Goal: Transaction & Acquisition: Obtain resource

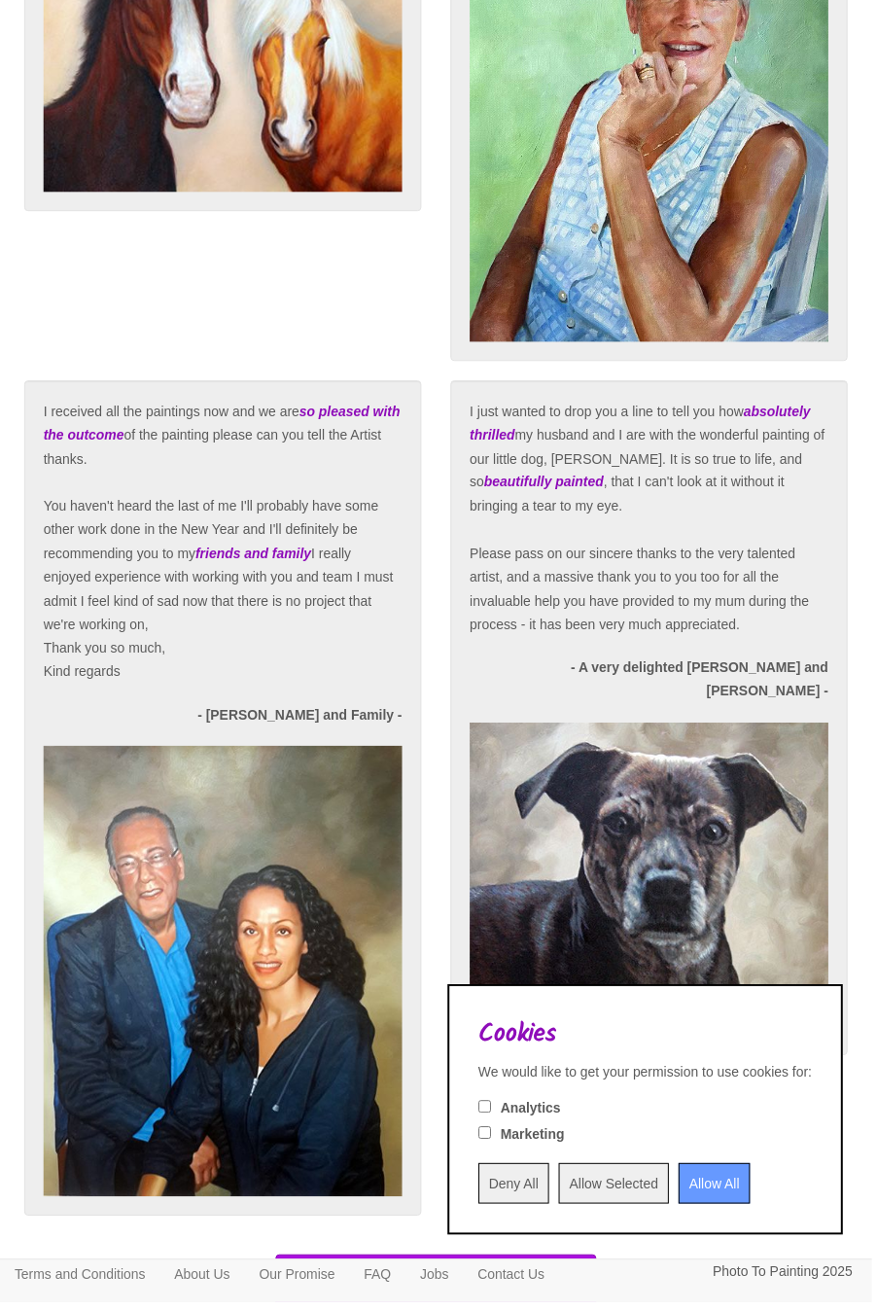
scroll to position [4649, 0]
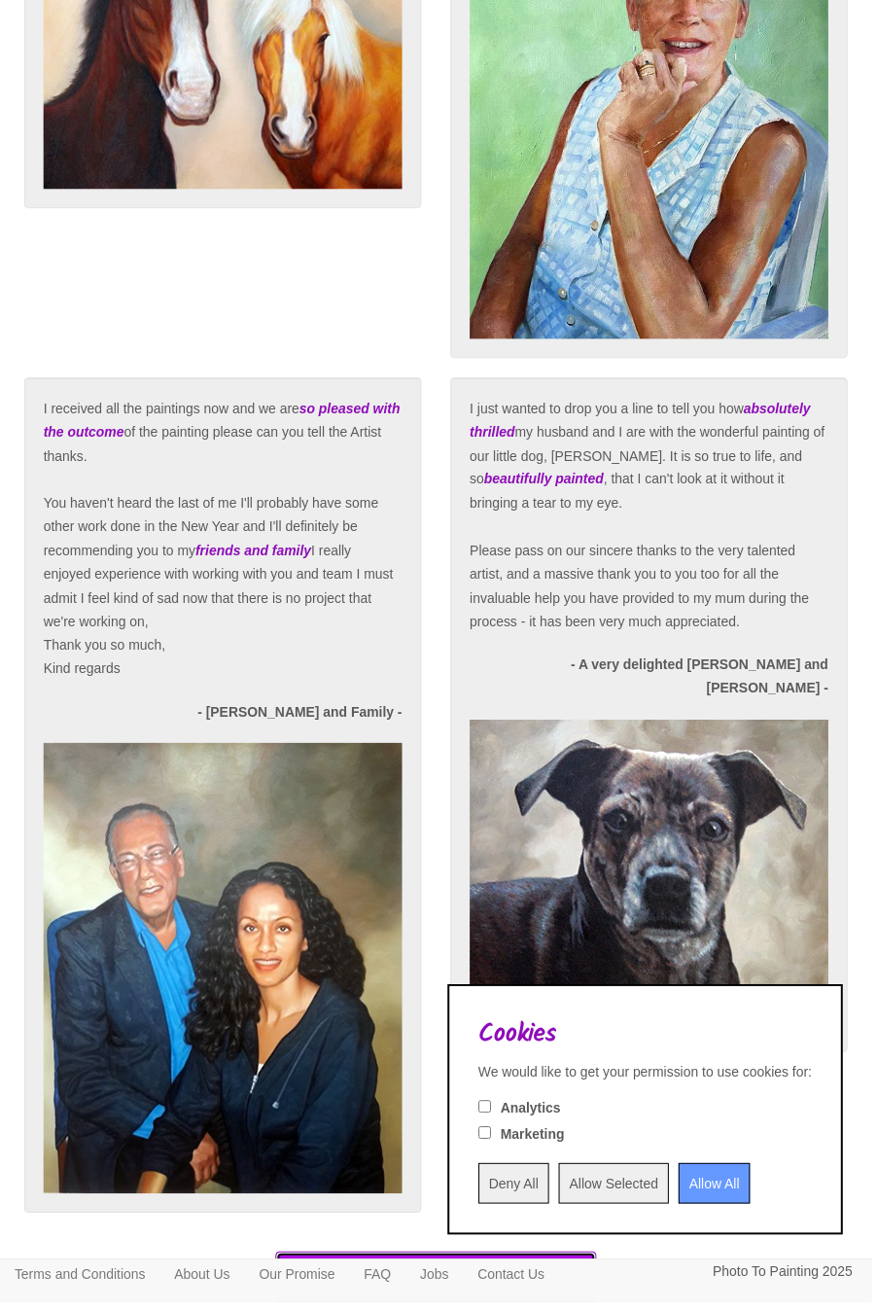
click at [413, 1309] on button "- Request a Free Mock-up today! -" at bounding box center [438, 1291] width 323 height 66
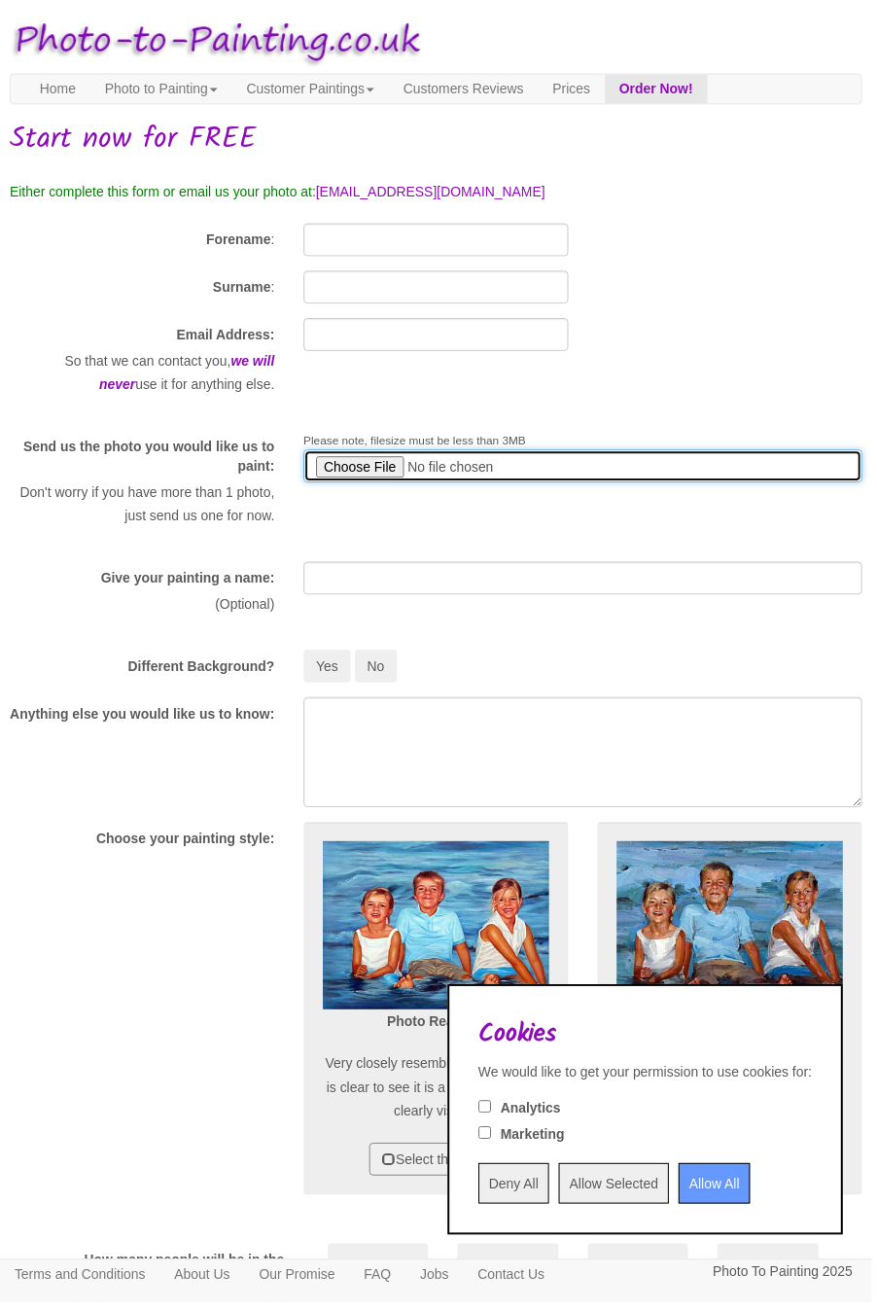
click at [384, 473] on input "file" at bounding box center [586, 468] width 562 height 33
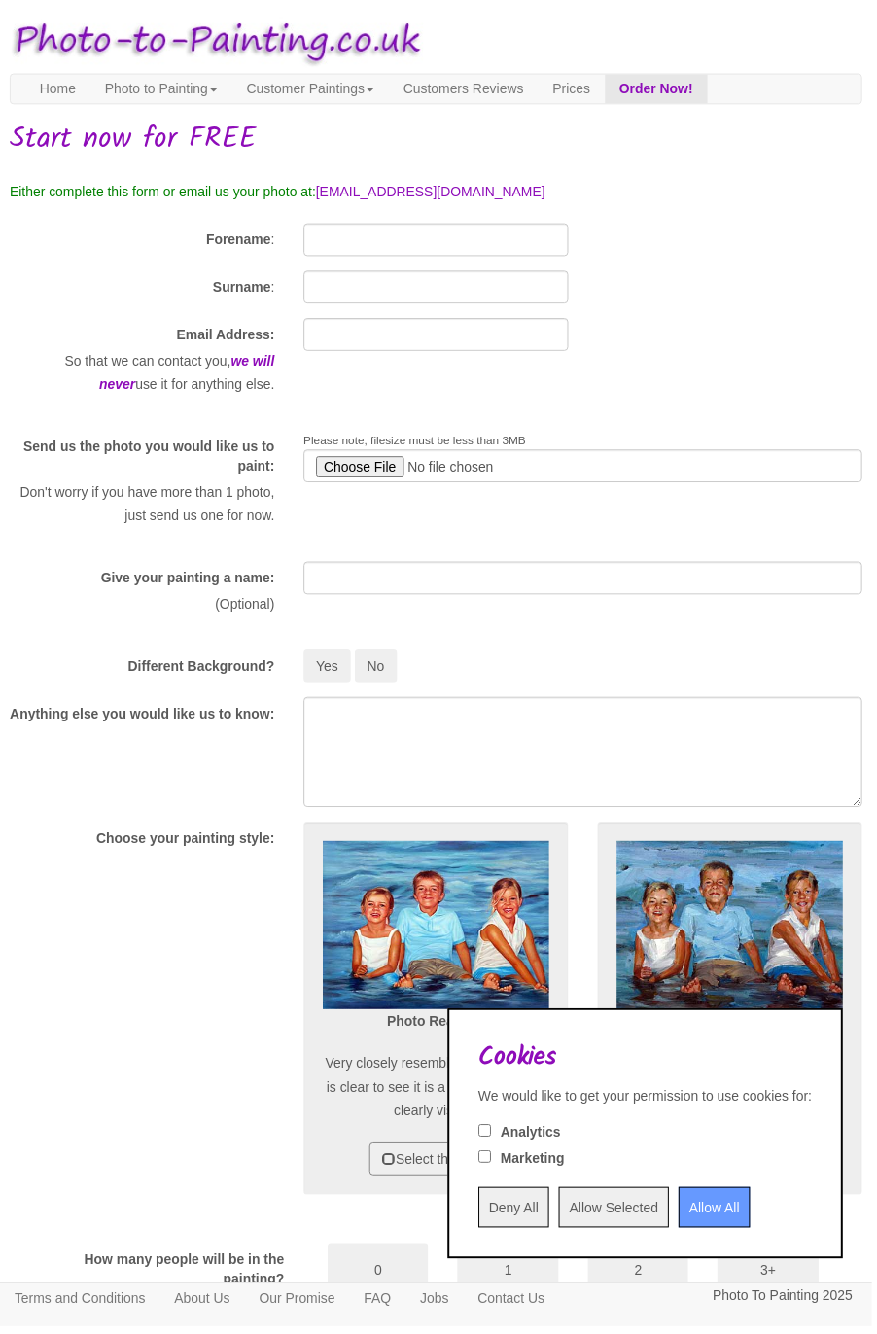
click at [542, 1223] on input "Deny All" at bounding box center [516, 1214] width 71 height 41
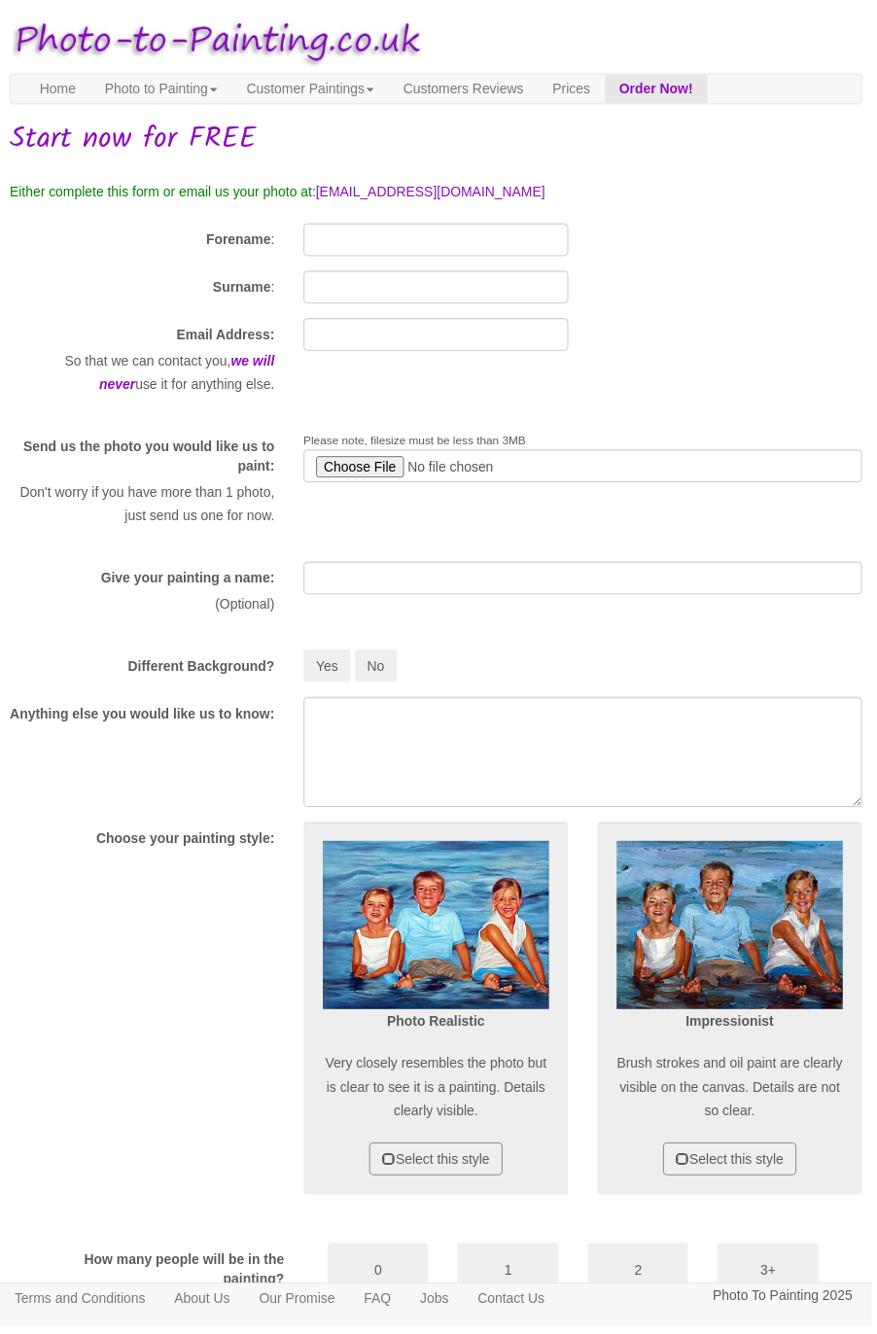
type input "C:\fakepath\20251002_160117.heic"
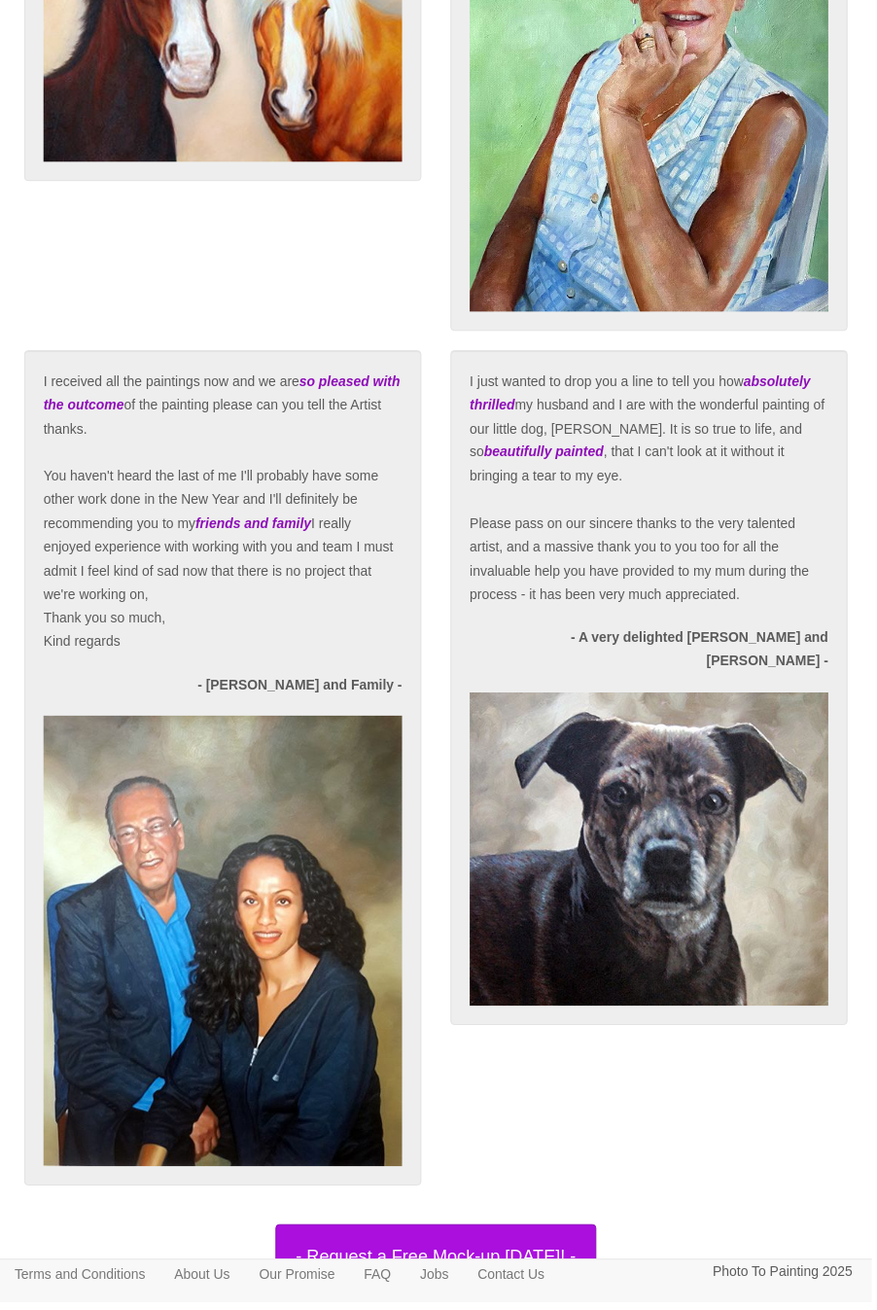
scroll to position [4649, 0]
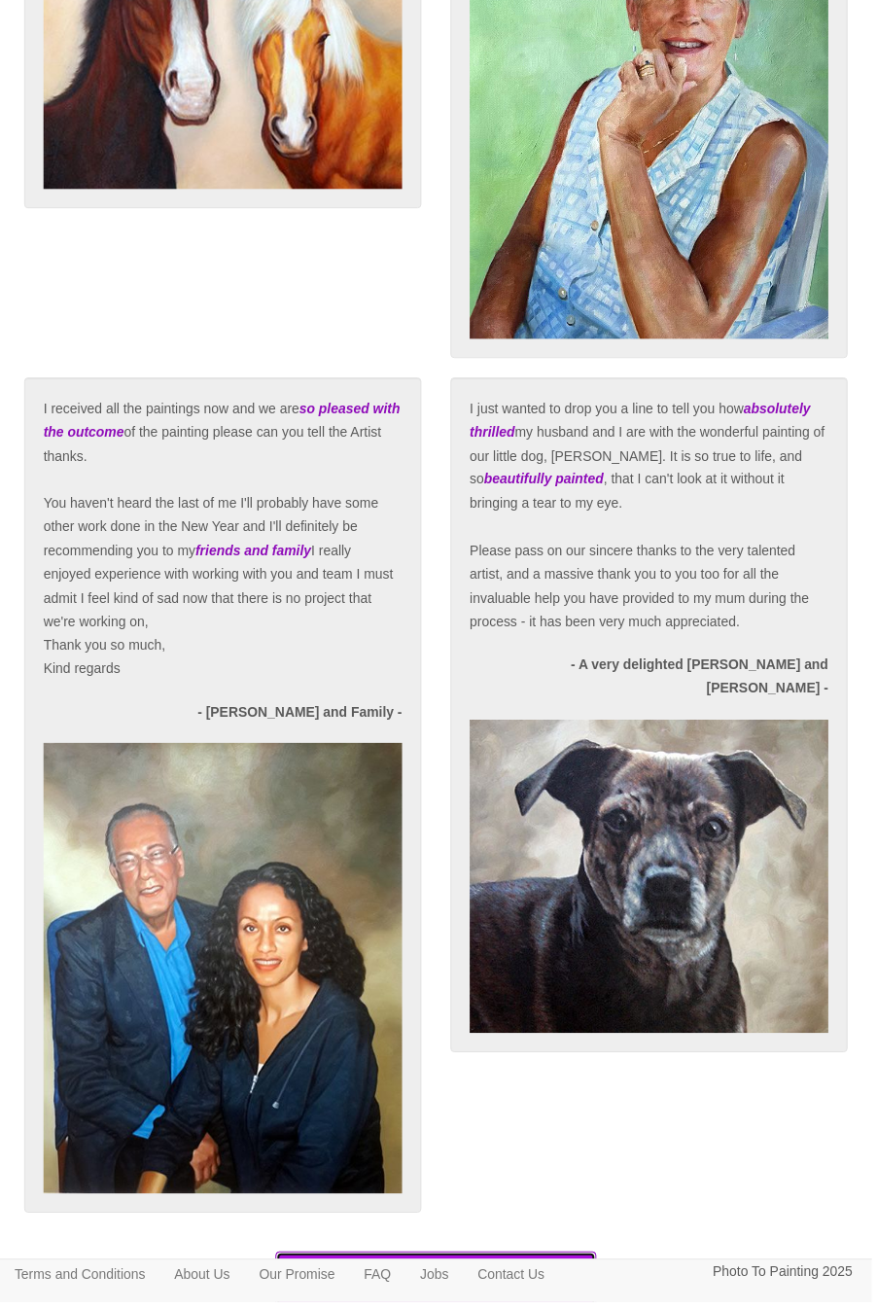
click at [512, 1309] on button "- Request a Free Mock-up [DATE]! -" at bounding box center [438, 1291] width 323 height 66
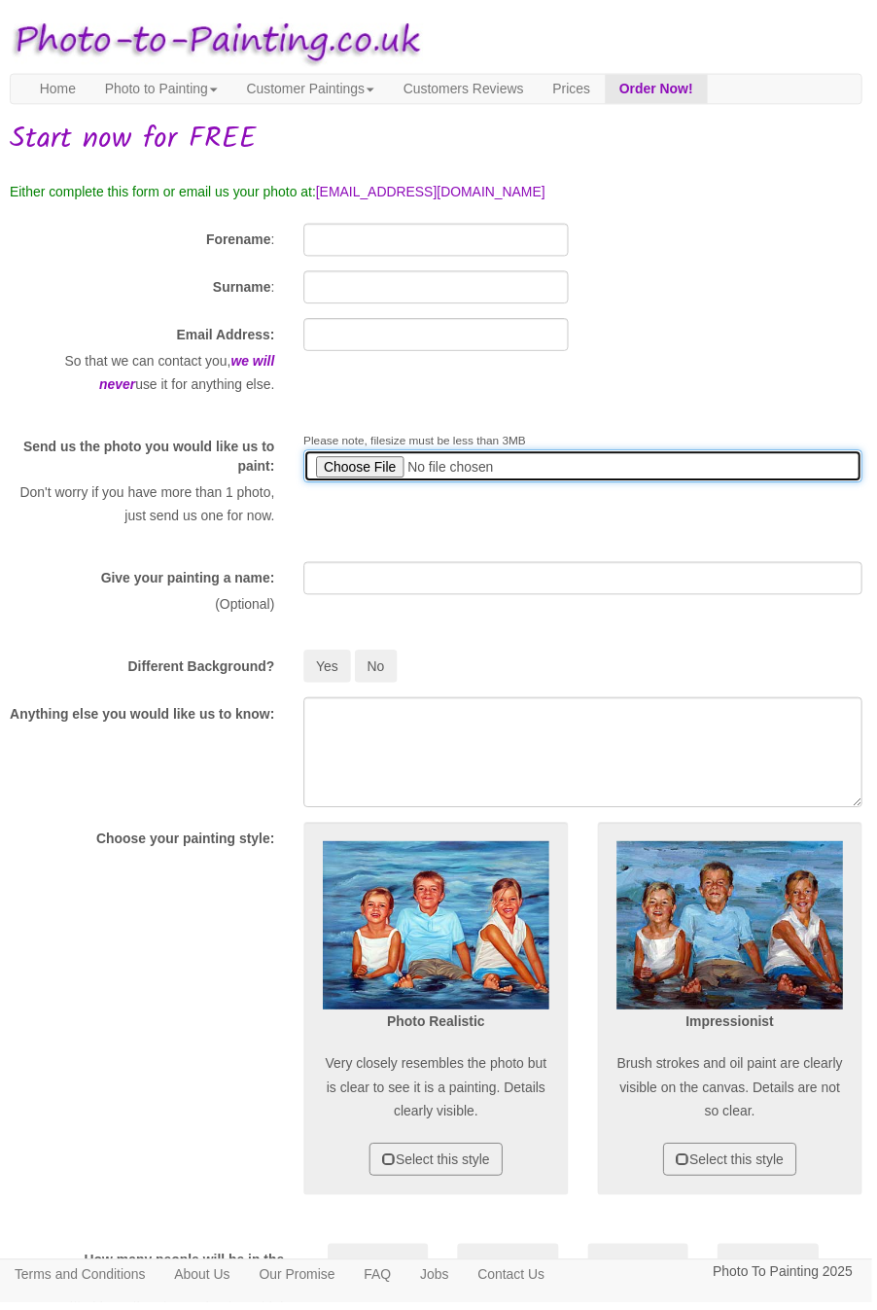
click at [375, 463] on input "file" at bounding box center [586, 468] width 562 height 33
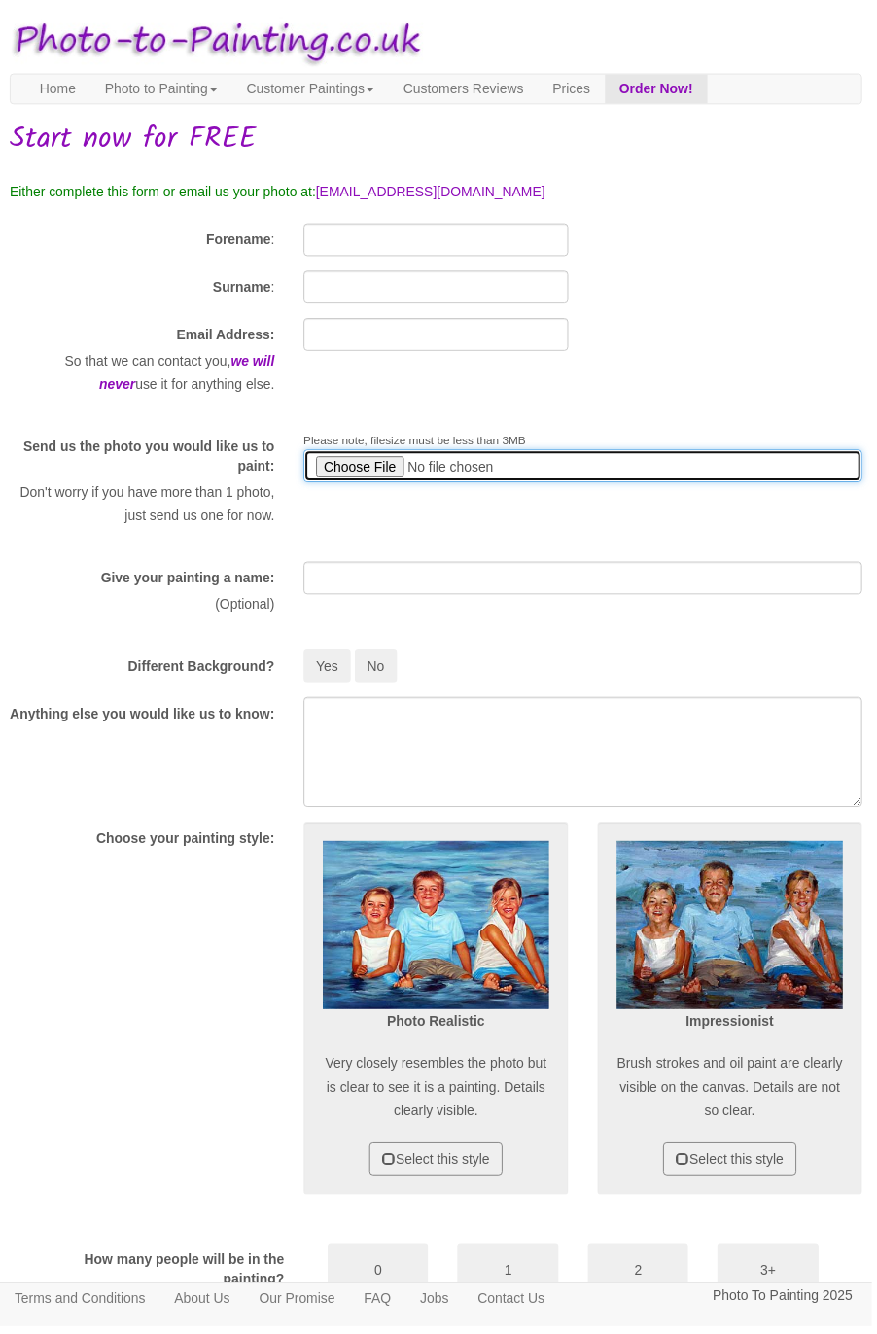
type input "C:\fakepath\20251002_160106.heic"
